Goal: Task Accomplishment & Management: Use online tool/utility

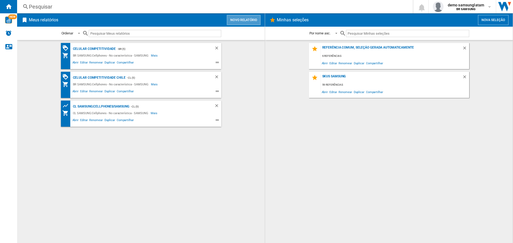
click at [256, 20] on button "Novo relatório" at bounding box center [244, 20] width 34 height 10
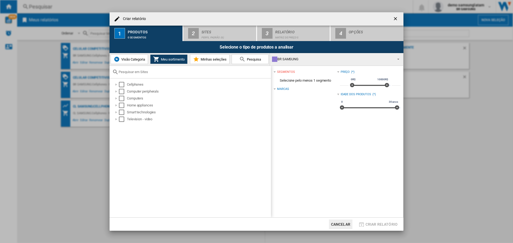
click at [138, 57] on span "Visão Categoria" at bounding box center [132, 59] width 25 height 4
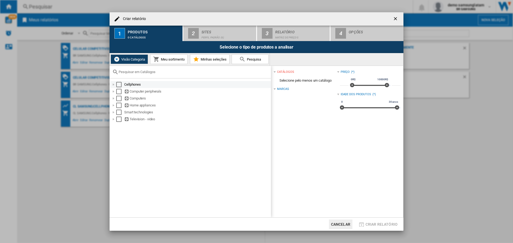
click at [119, 85] on div "Select" at bounding box center [118, 84] width 5 height 5
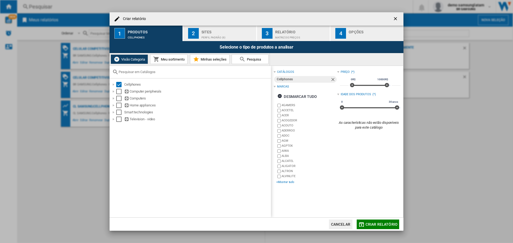
click at [289, 183] on div "+Mostrar tudo" at bounding box center [306, 182] width 61 height 4
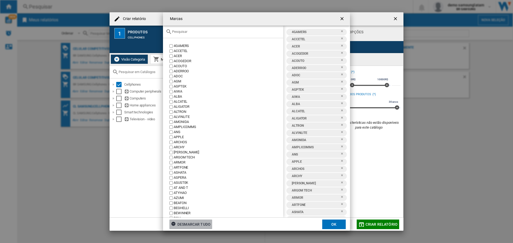
click at [199, 226] on div "Desmarcar tudo" at bounding box center [191, 225] width 40 height 10
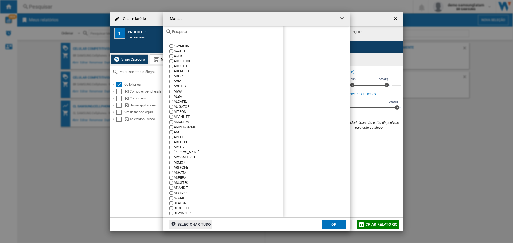
click at [204, 34] on div at bounding box center [223, 32] width 120 height 13
click at [199, 31] on input "text" at bounding box center [226, 32] width 108 height 4
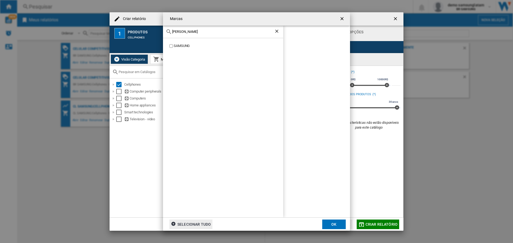
type input "sams"
click at [181, 47] on div "SAMSUNG" at bounding box center [228, 46] width 109 height 5
click at [335, 224] on button "OK" at bounding box center [334, 225] width 24 height 10
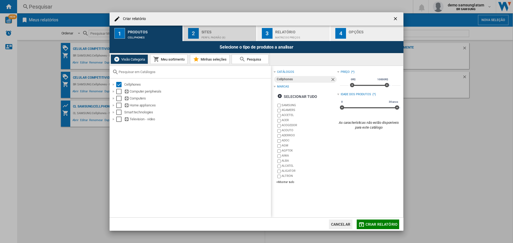
click at [226, 35] on div "Perfil padrão (6)" at bounding box center [227, 36] width 53 height 6
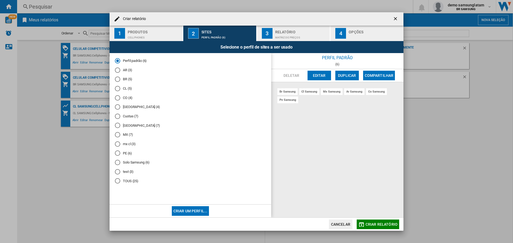
click at [123, 164] on md-radio-button "Solo Samsung (6)" at bounding box center [190, 162] width 151 height 5
click at [280, 33] on div "Matriz de preços" at bounding box center [301, 36] width 53 height 6
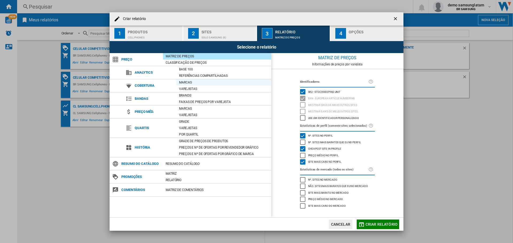
click at [189, 82] on div "Marcas" at bounding box center [223, 82] width 95 height 5
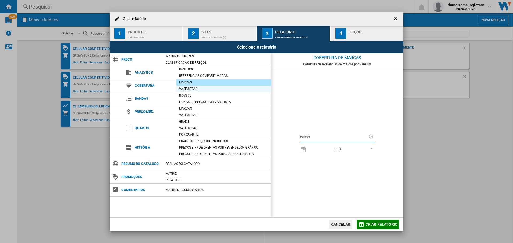
click at [219, 92] on div "Varejistas" at bounding box center [223, 89] width 95 height 6
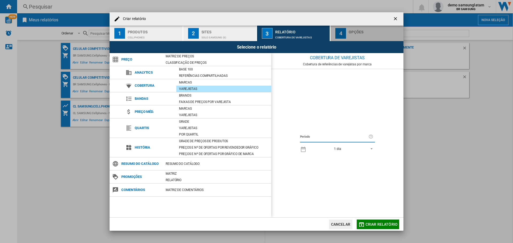
click at [361, 39] on button "4 Opções" at bounding box center [366, 33] width 73 height 15
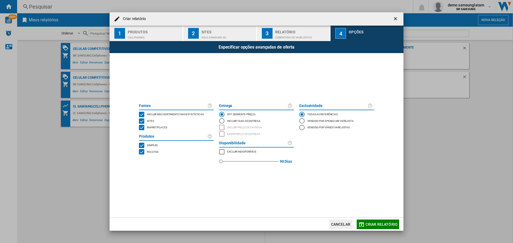
click at [385, 223] on span "Criar relatório" at bounding box center [381, 224] width 32 height 4
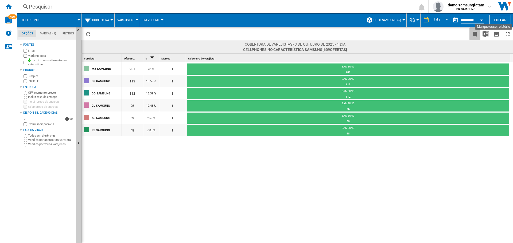
click at [477, 32] on ng-md-icon "Marque esse relatório" at bounding box center [474, 34] width 6 height 6
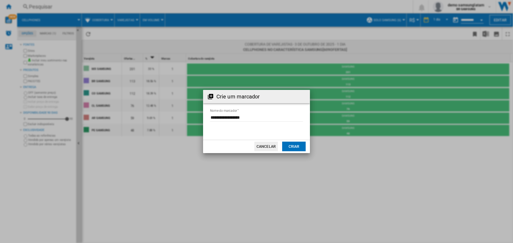
click at [238, 118] on input "Nome do marcador" at bounding box center [256, 118] width 93 height 8
click at [294, 115] on input "Nome do marcador" at bounding box center [256, 118] width 93 height 8
type input "**********"
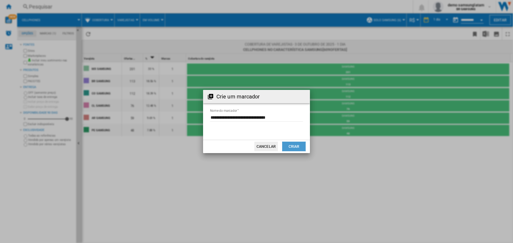
click at [297, 147] on button "Criar" at bounding box center [294, 147] width 24 height 10
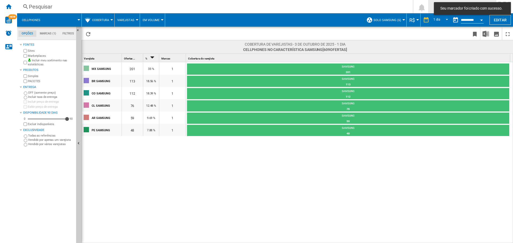
click at [431, 5] on button "demo samsunglatam BR SAMSUNG" at bounding box center [461, 6] width 67 height 13
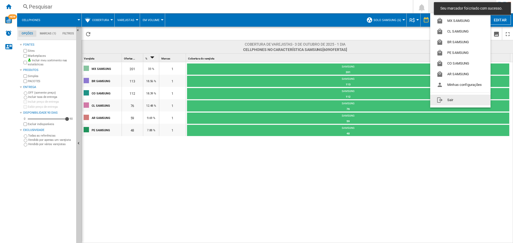
click at [444, 100] on button "Sair" at bounding box center [460, 100] width 60 height 11
